Goal: Check status: Check status

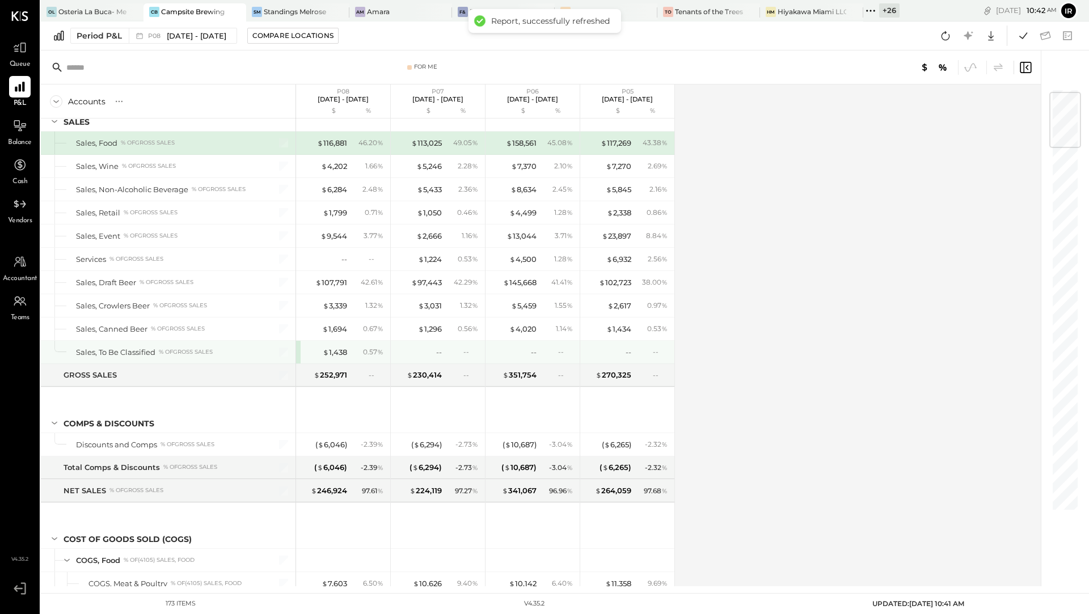
scroll to position [37, 0]
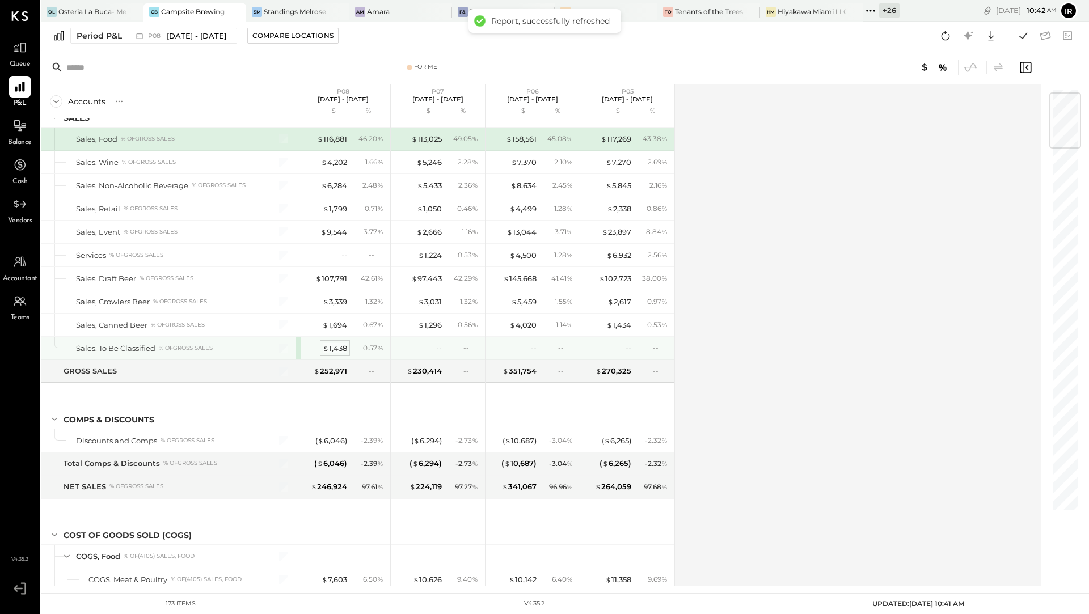
click at [342, 345] on div "$ 1,438" at bounding box center [335, 348] width 24 height 11
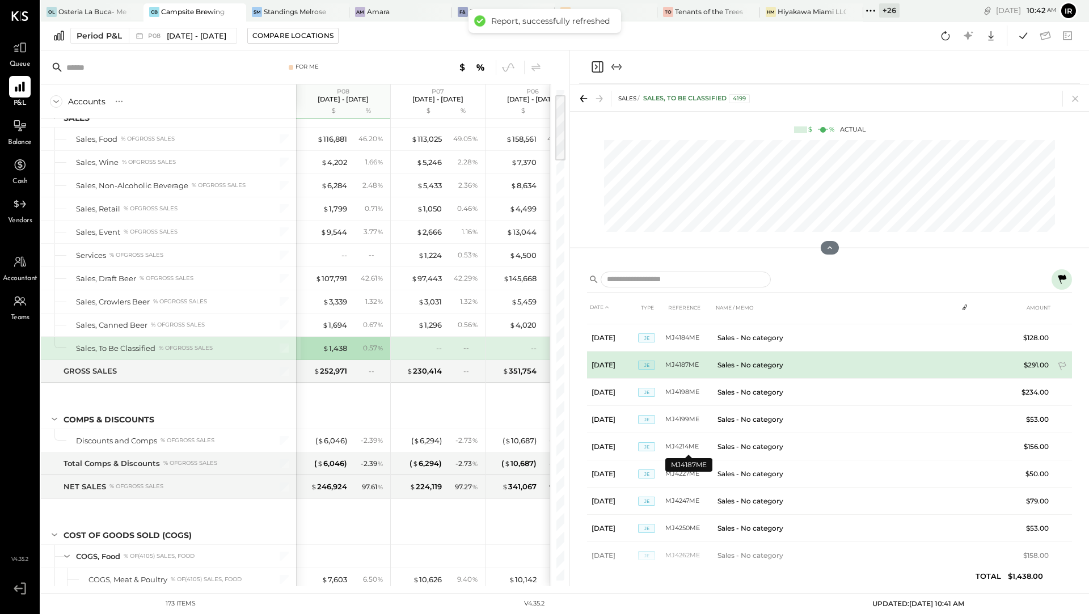
scroll to position [95, 0]
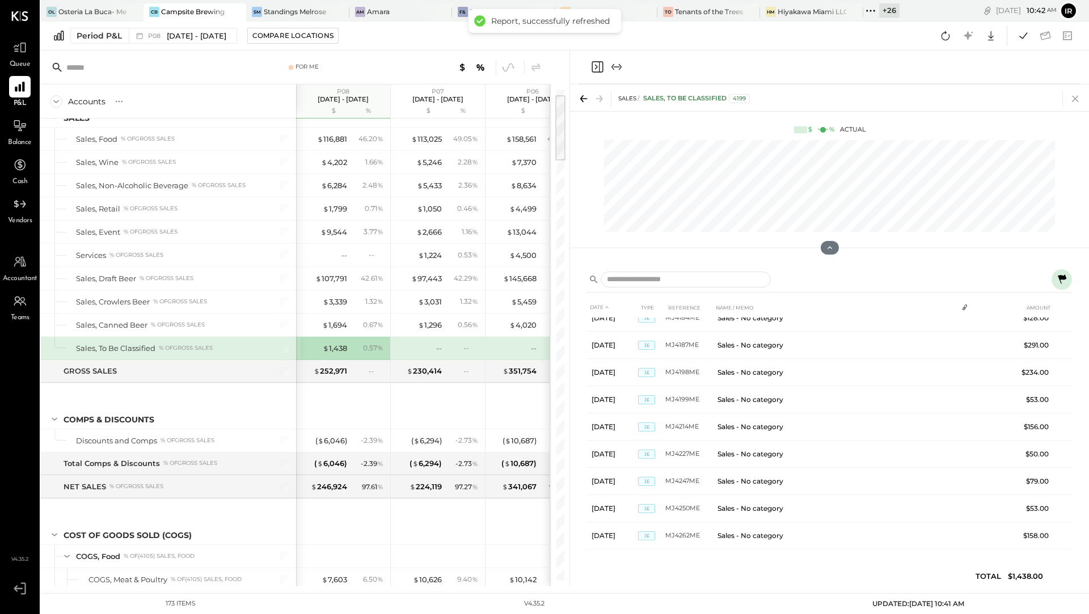
click at [1076, 100] on icon at bounding box center [1076, 99] width 16 height 16
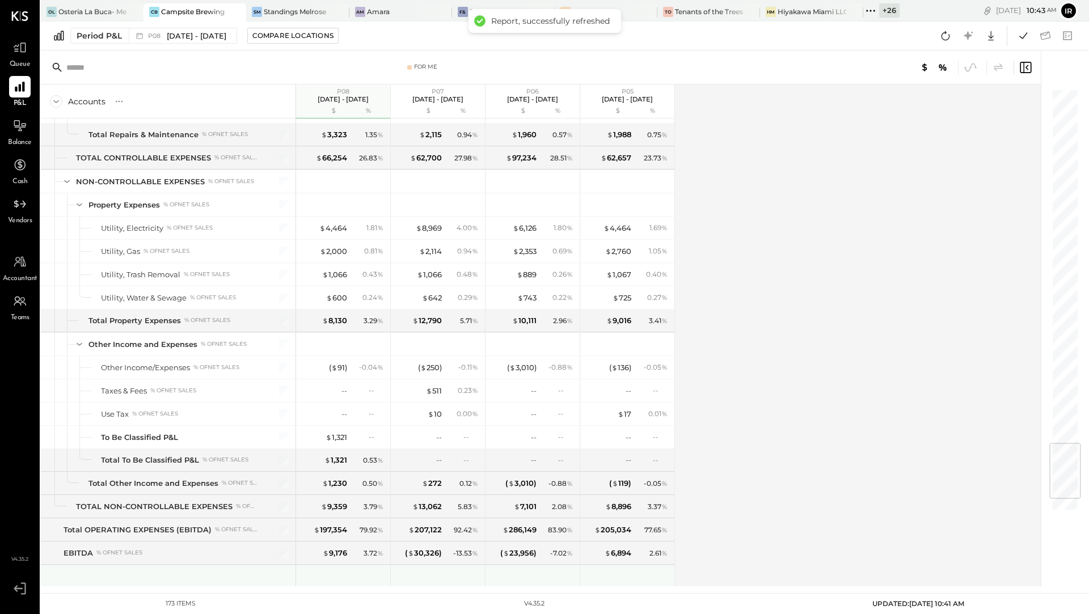
scroll to position [2949, 0]
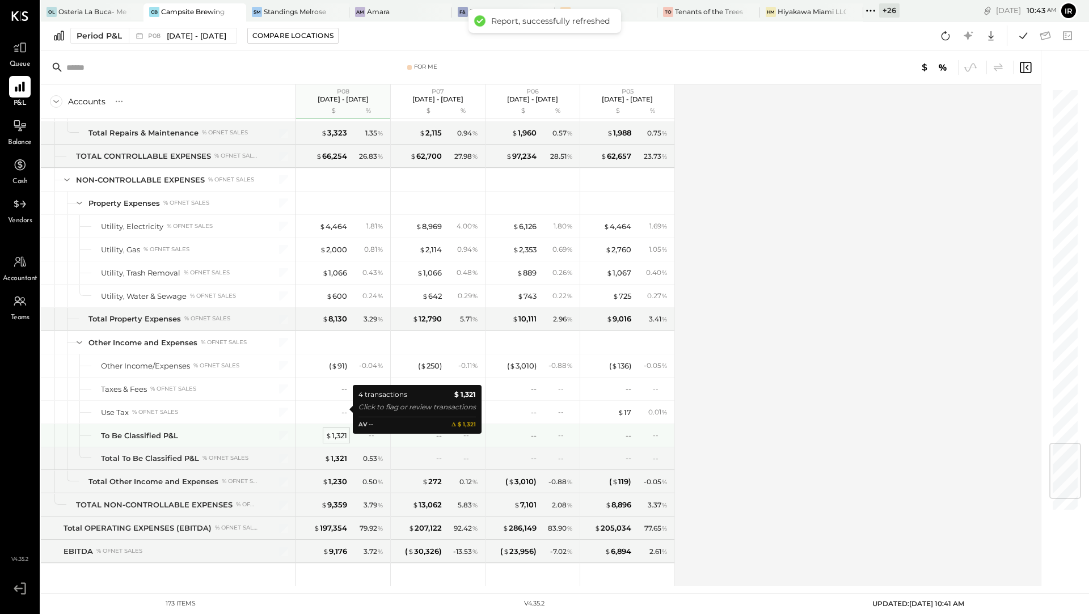
click at [336, 431] on div "$ 1,321" at bounding box center [337, 436] width 22 height 11
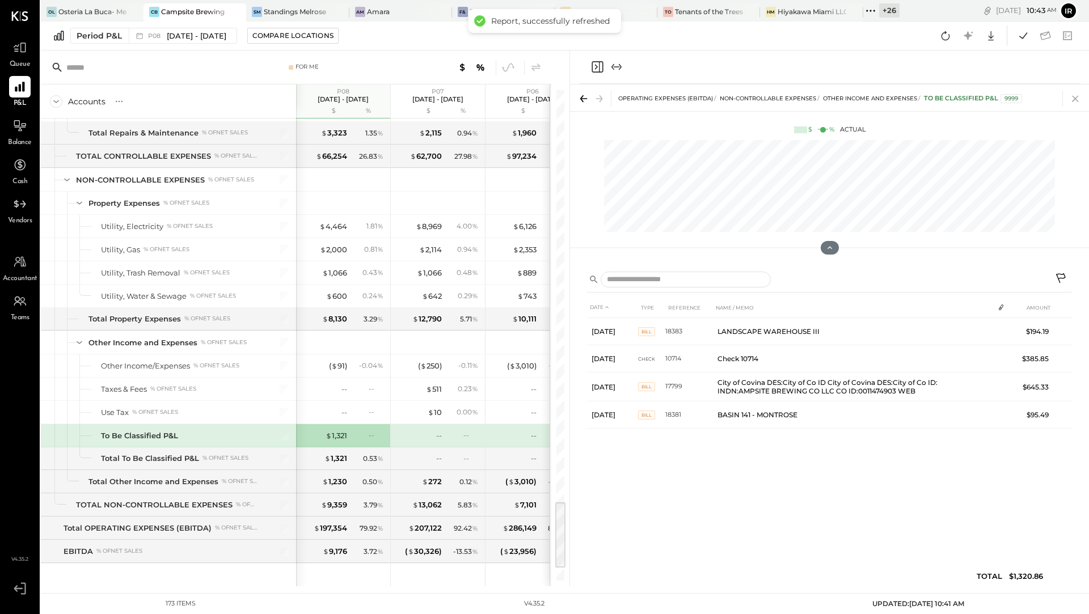
click at [1078, 96] on icon at bounding box center [1076, 99] width 16 height 16
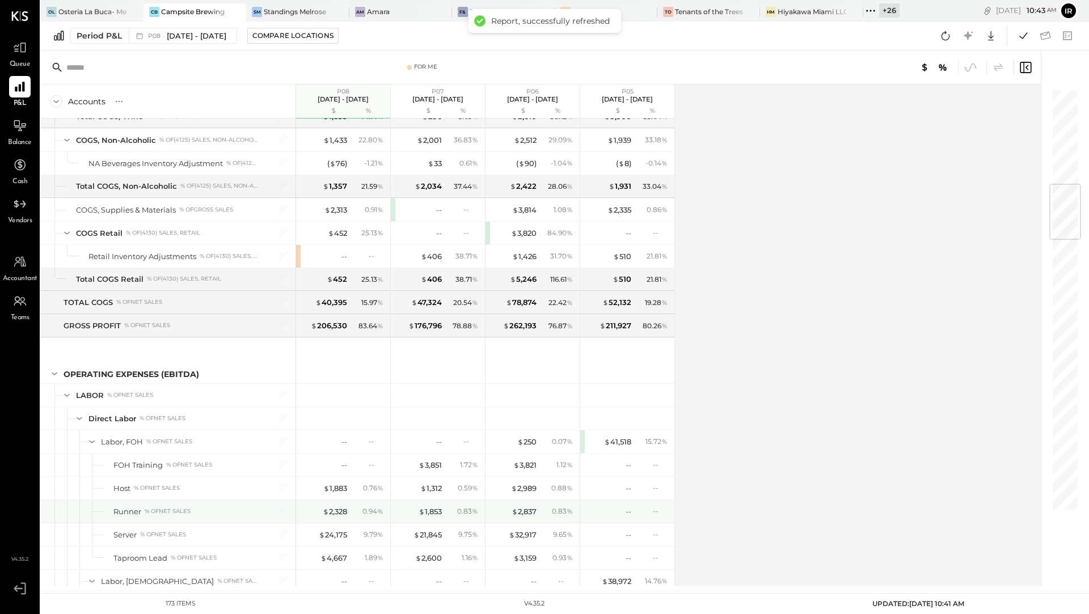
scroll to position [778, 0]
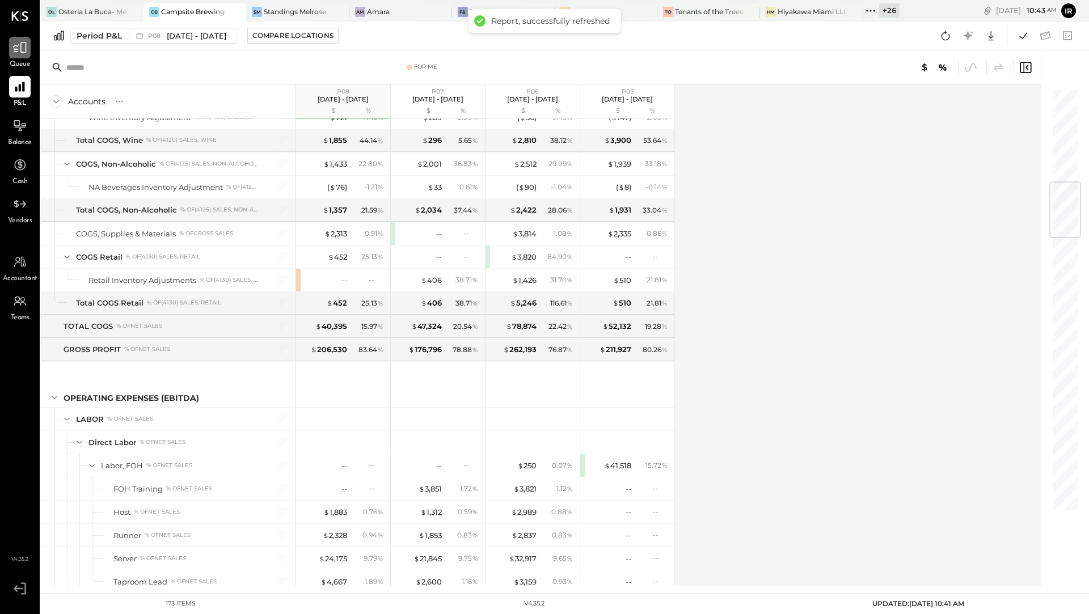
click at [23, 56] on div at bounding box center [20, 48] width 22 height 22
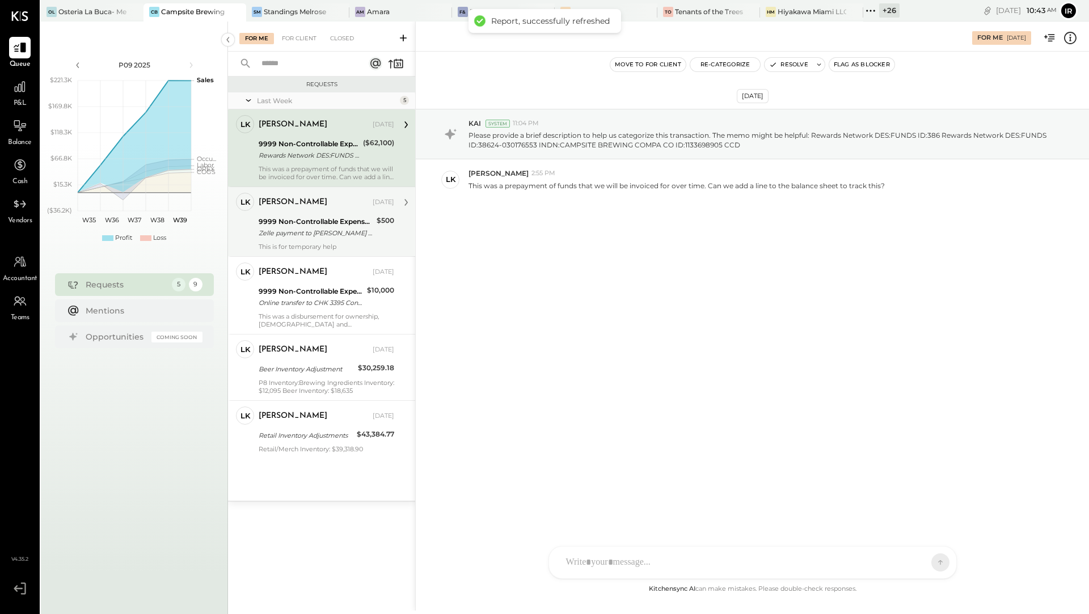
click at [289, 236] on div "Zelle payment to [PERSON_NAME] Co [PERSON_NAME] payment to [PERSON_NAME] Conf# …" at bounding box center [316, 233] width 115 height 11
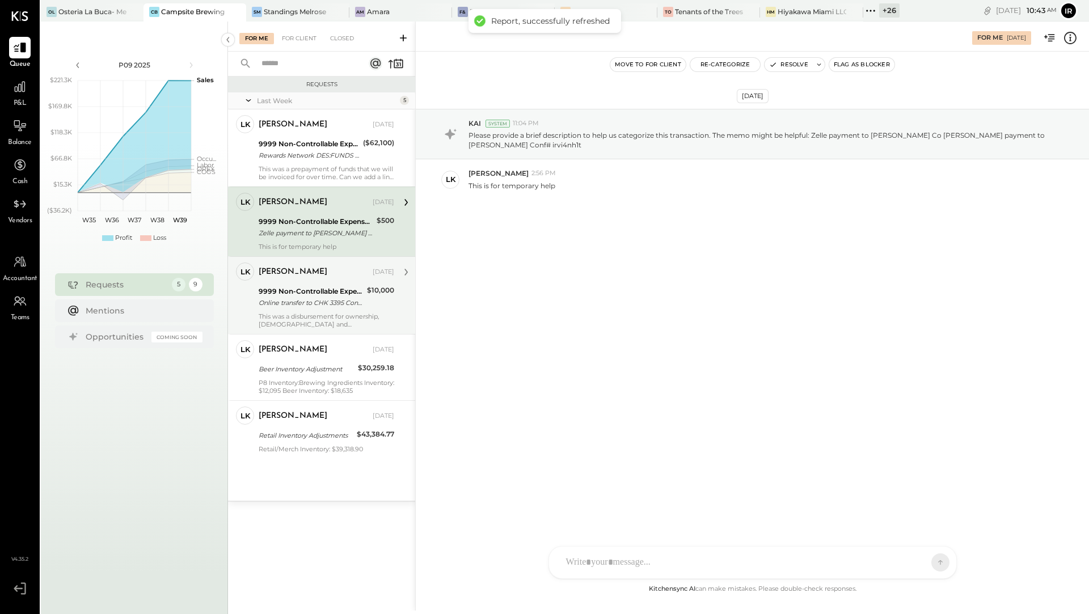
click at [351, 292] on div "9999 Non-Controllable Expenses:Other Income and Expenses:To Be Classified P&L" at bounding box center [311, 291] width 105 height 11
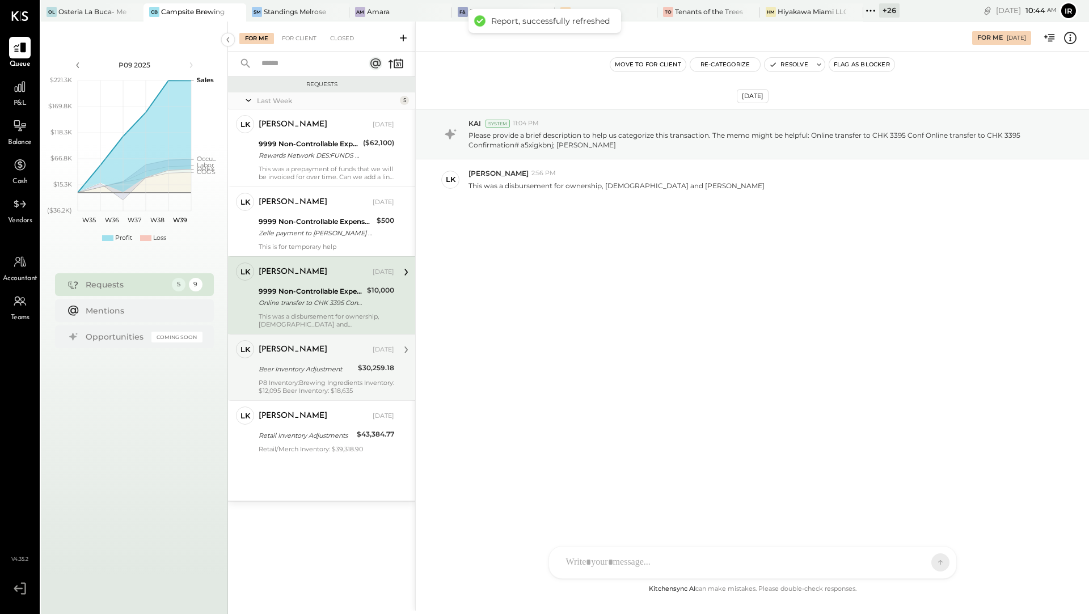
click at [314, 387] on div "P8 Inventory:Brewing Ingredients Inventory: $12,095 Beer Inventory: $18,635" at bounding box center [327, 387] width 136 height 16
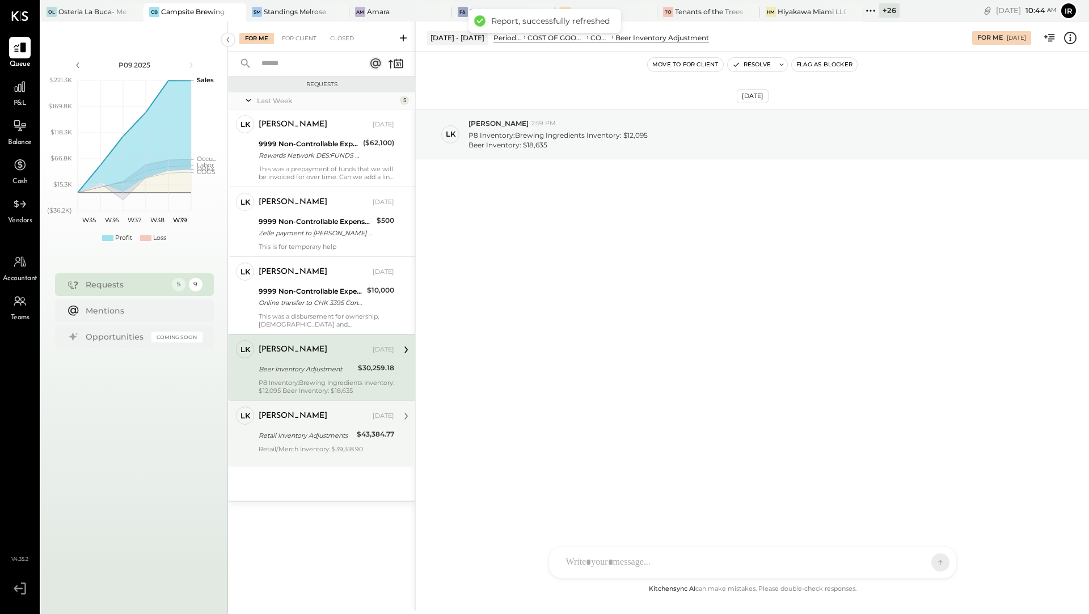
click at [305, 424] on div "[PERSON_NAME] [DATE]" at bounding box center [327, 416] width 136 height 19
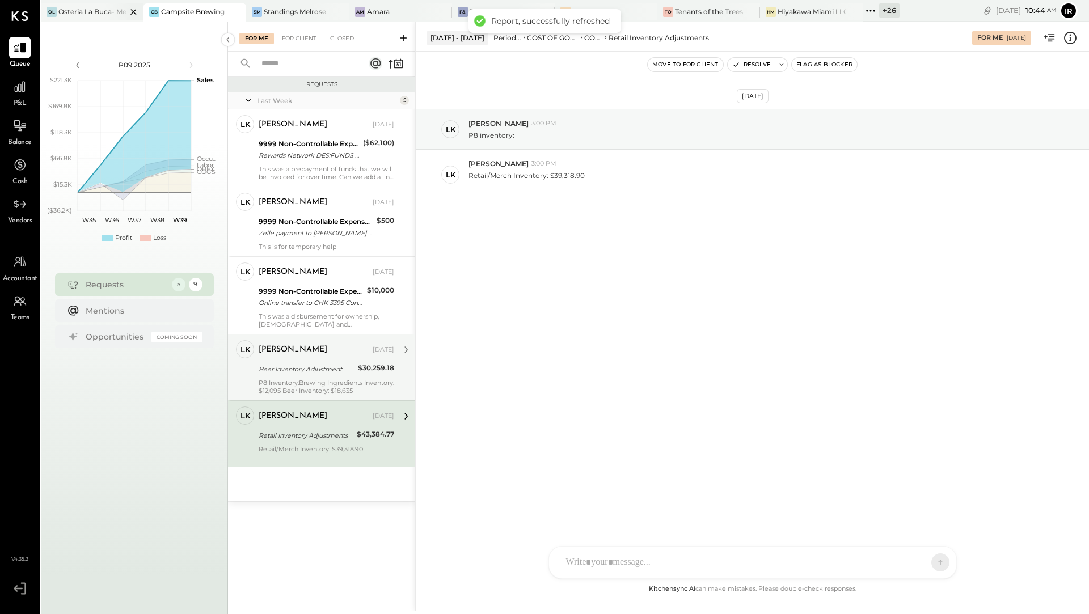
click at [106, 11] on div at bounding box center [124, 11] width 40 height 16
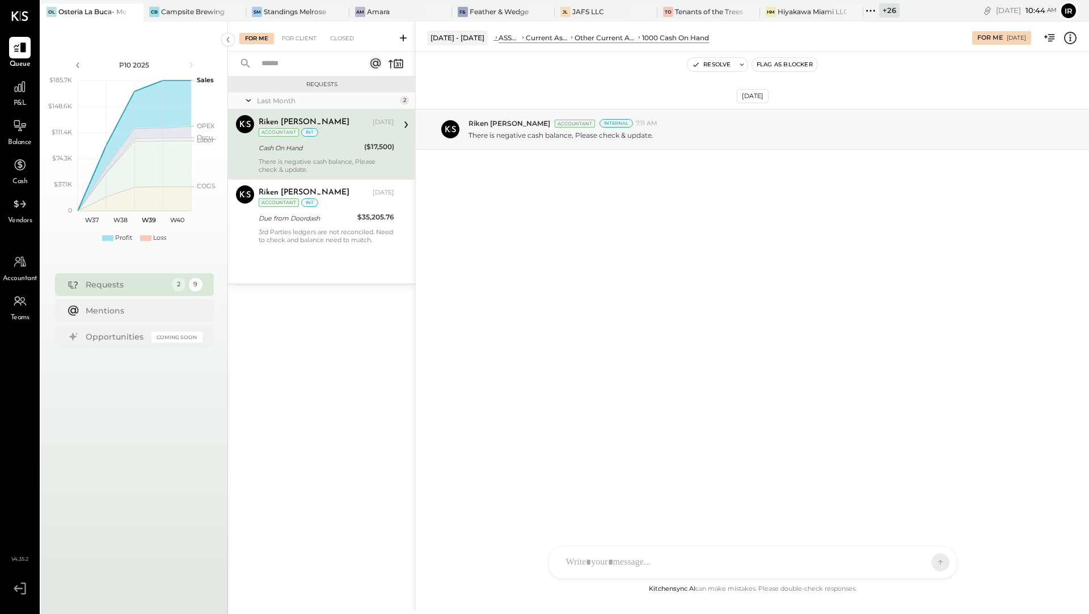
click at [879, 15] on div "+ 26" at bounding box center [889, 10] width 20 height 14
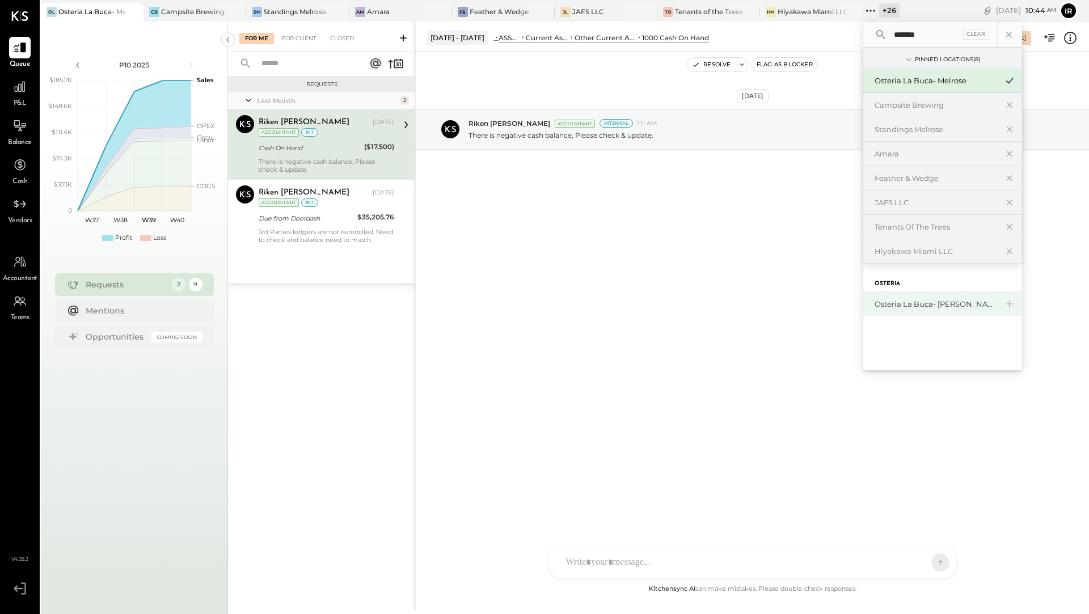
type input "*******"
click at [906, 299] on div "Osteria La Buca- [PERSON_NAME][GEOGRAPHIC_DATA]" at bounding box center [936, 304] width 123 height 11
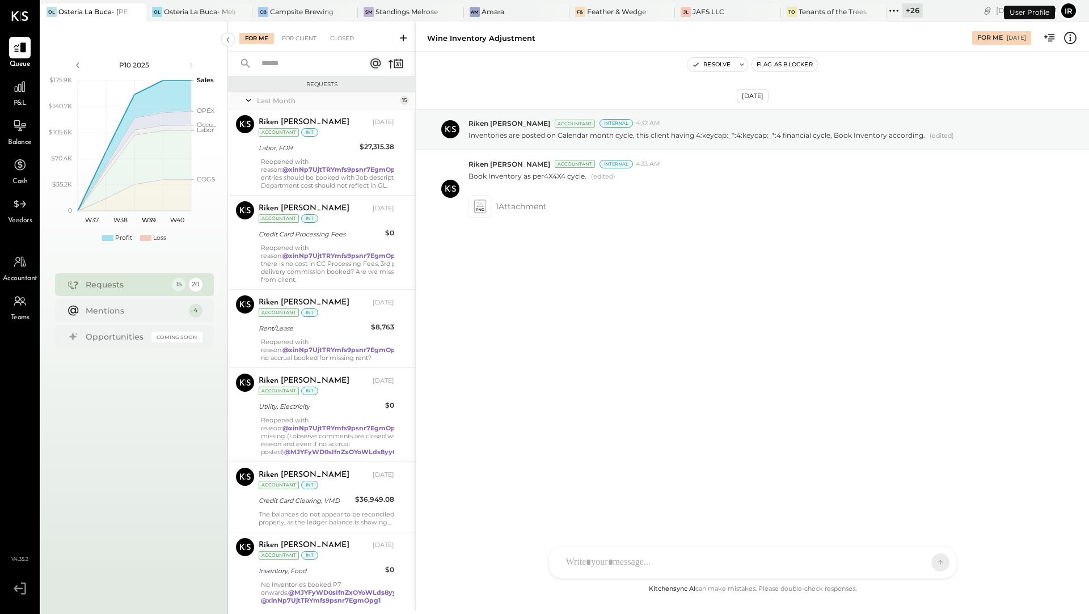
scroll to position [652, 0]
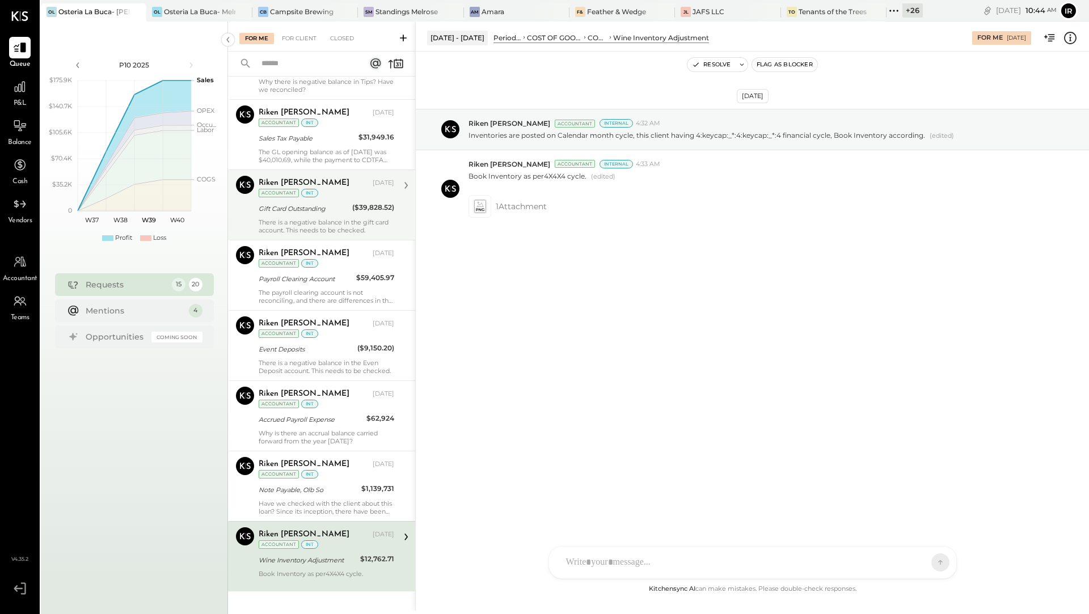
click at [287, 218] on div "There is a negative balance in the gift card account. This needs to be checked." at bounding box center [327, 226] width 136 height 16
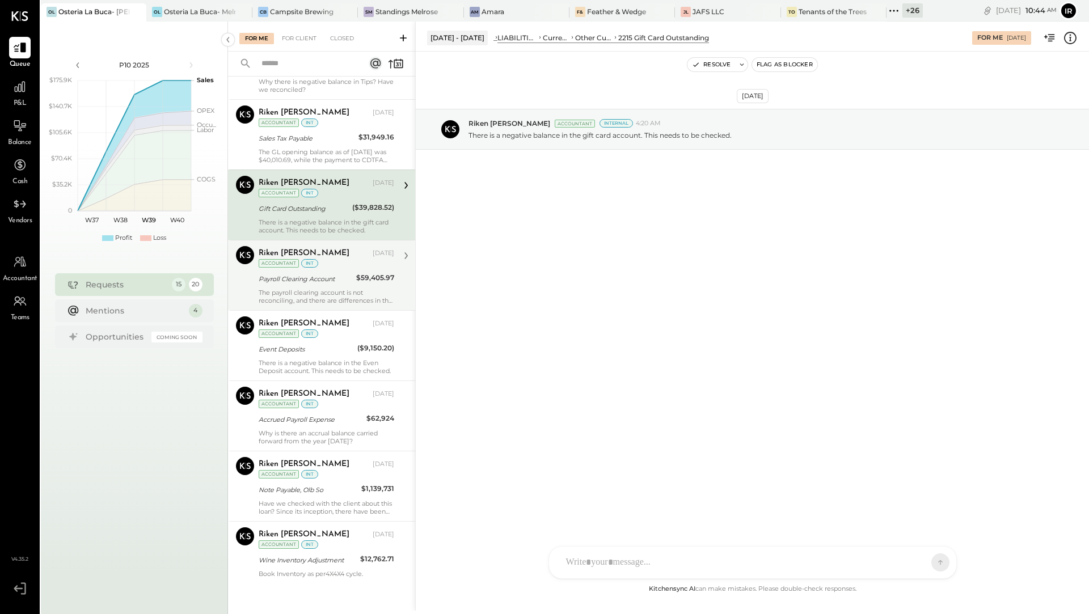
click at [297, 273] on div "Payroll Clearing Account" at bounding box center [306, 278] width 94 height 11
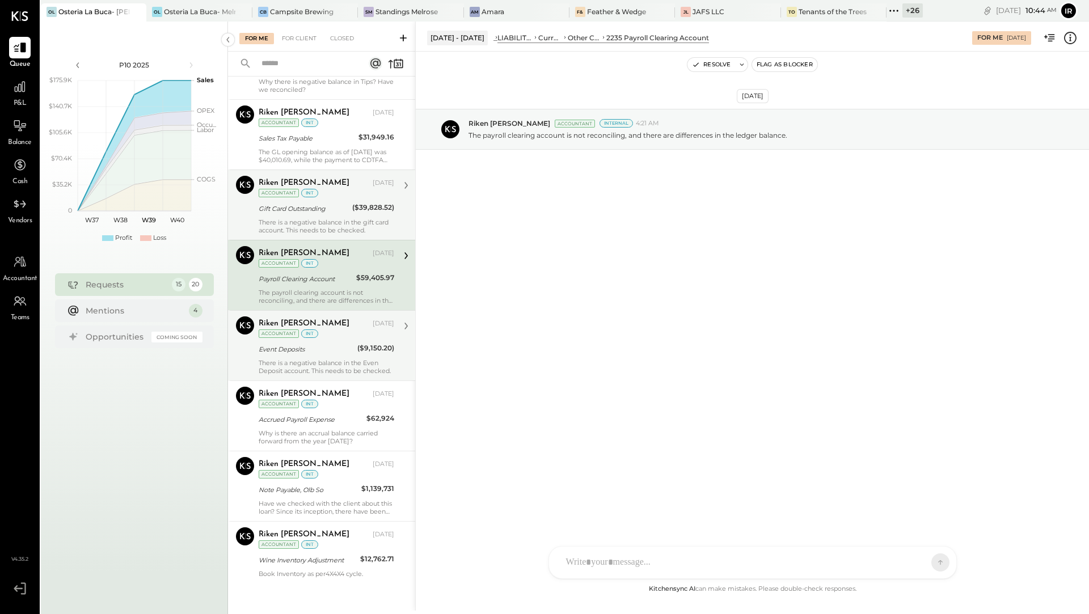
click at [308, 344] on div "Event Deposits" at bounding box center [306, 349] width 95 height 11
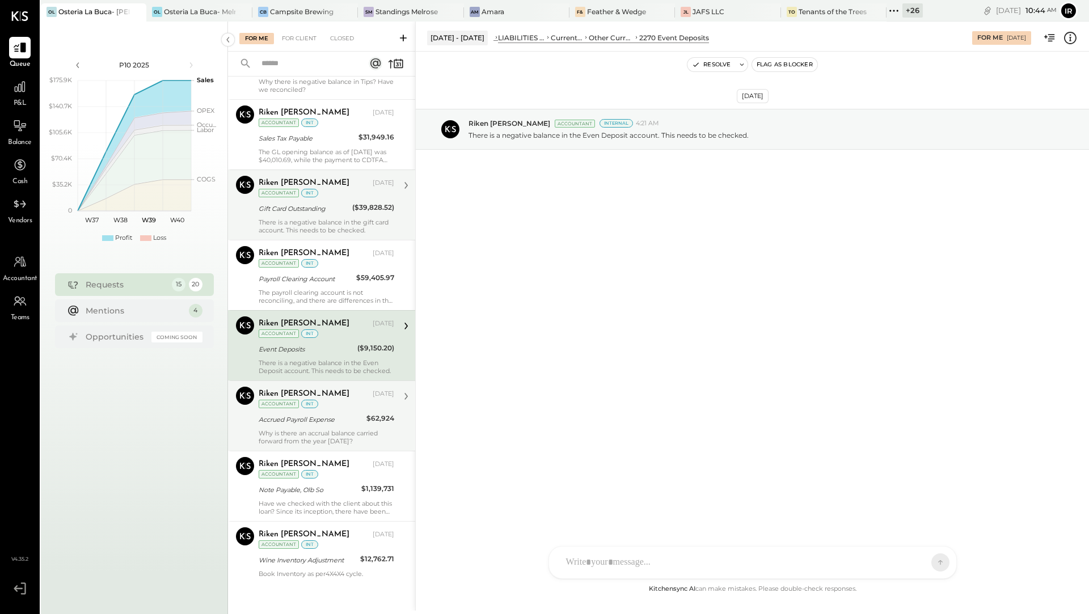
click at [292, 430] on div "Why is there an accrual balance carried forward from the year [DATE]?" at bounding box center [327, 438] width 136 height 16
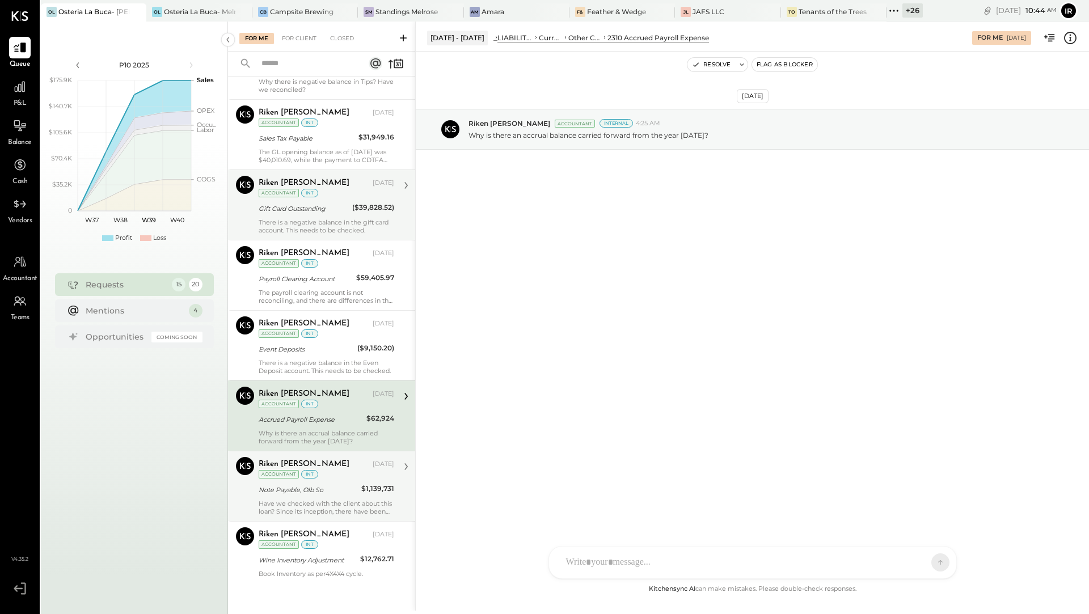
scroll to position [651, 0]
